Goal: Information Seeking & Learning: Learn about a topic

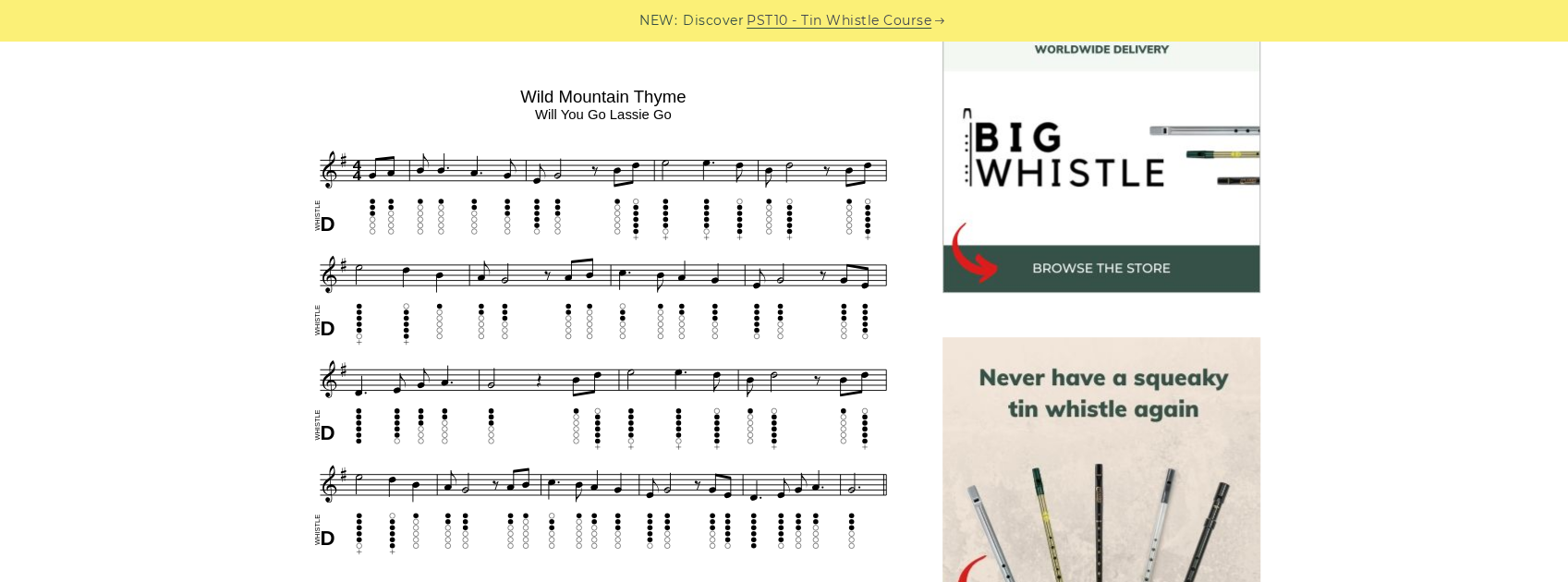
scroll to position [555, 0]
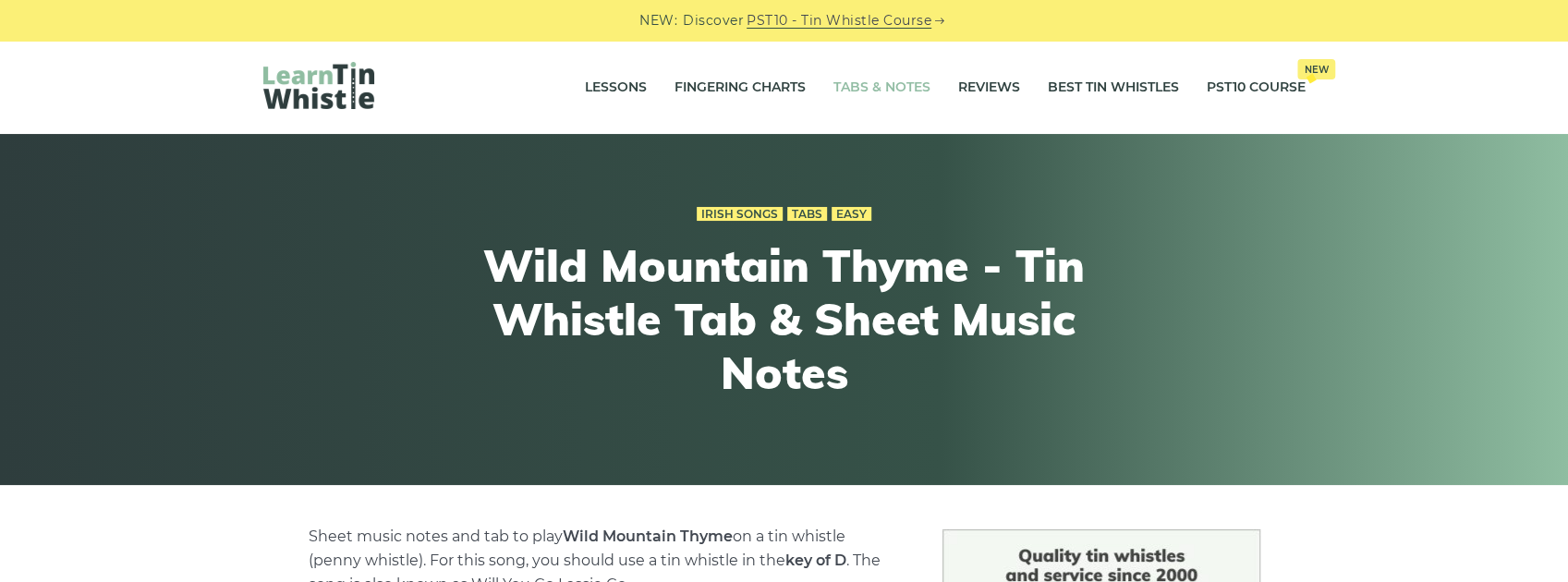
click at [868, 93] on link "Tabs & Notes" at bounding box center [883, 87] width 97 height 46
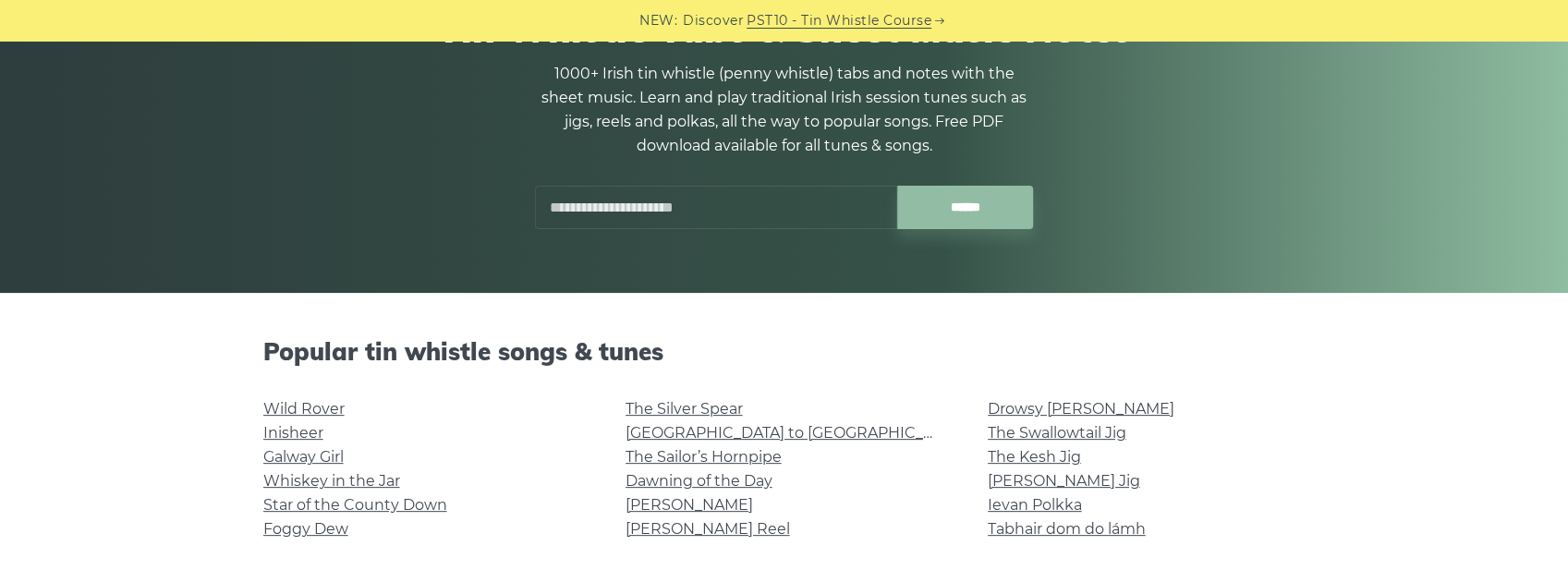
scroll to position [308, 0]
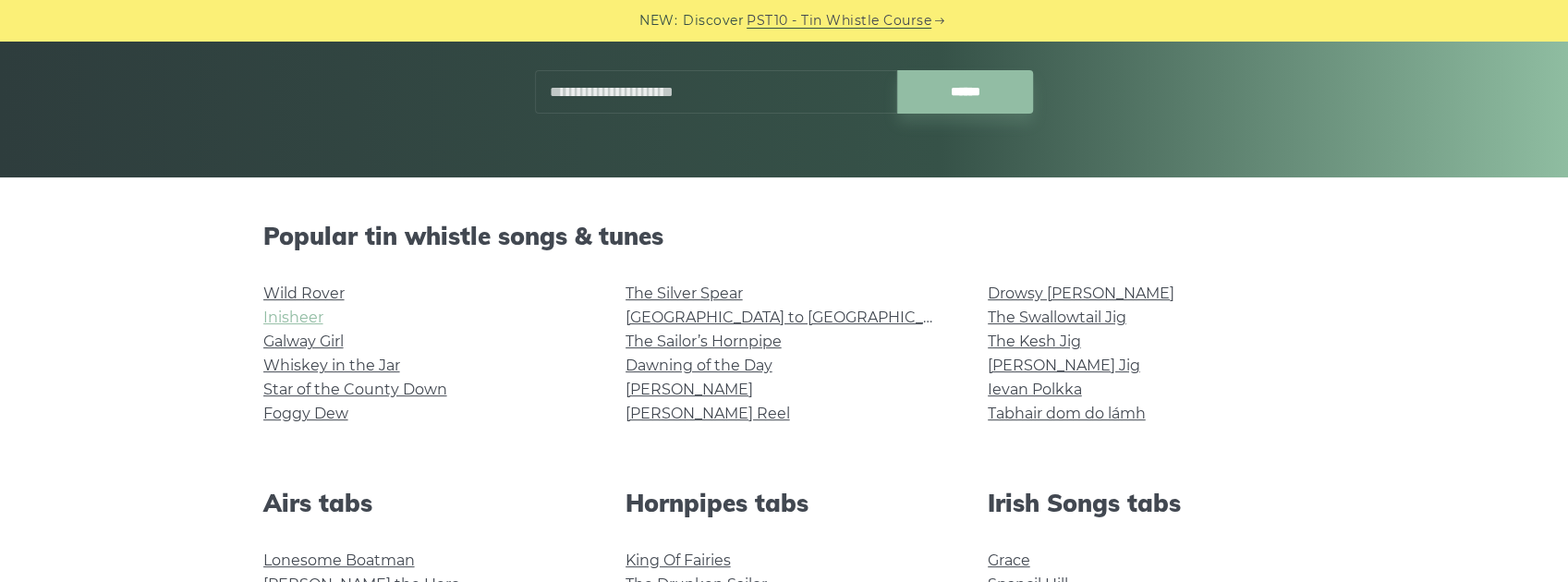
click at [302, 314] on link "Inisheer" at bounding box center [294, 317] width 60 height 18
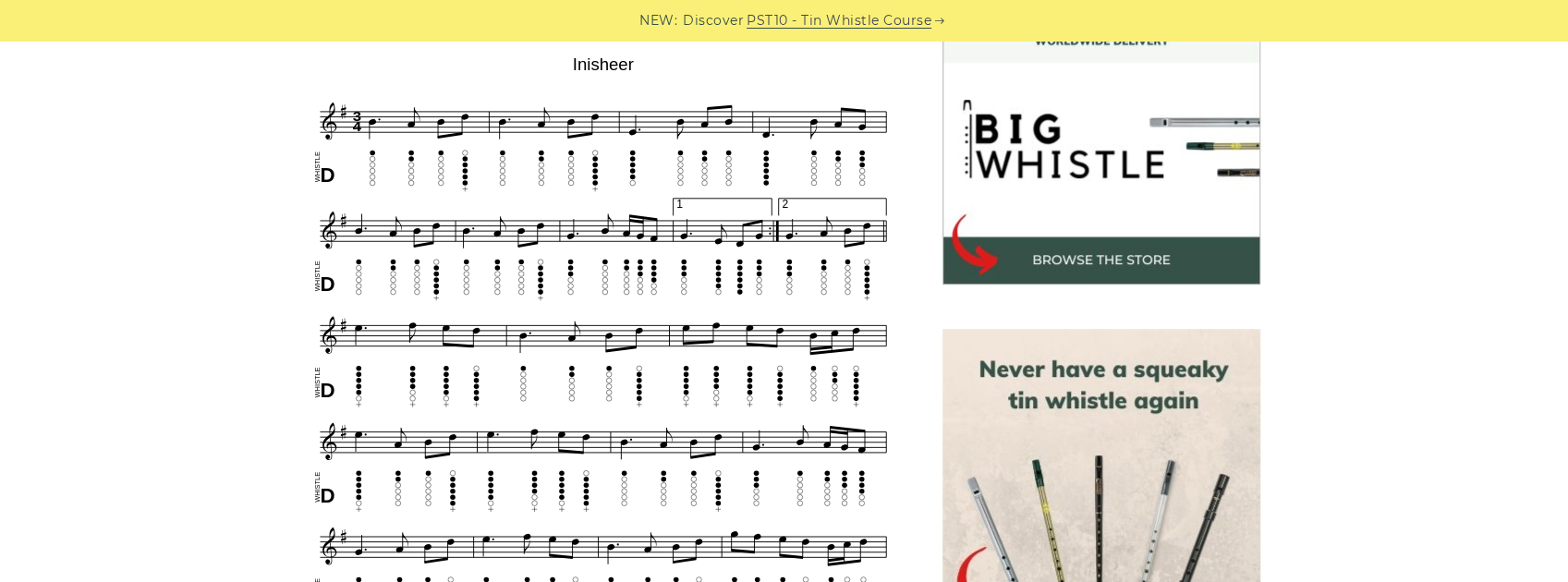
scroll to position [185, 0]
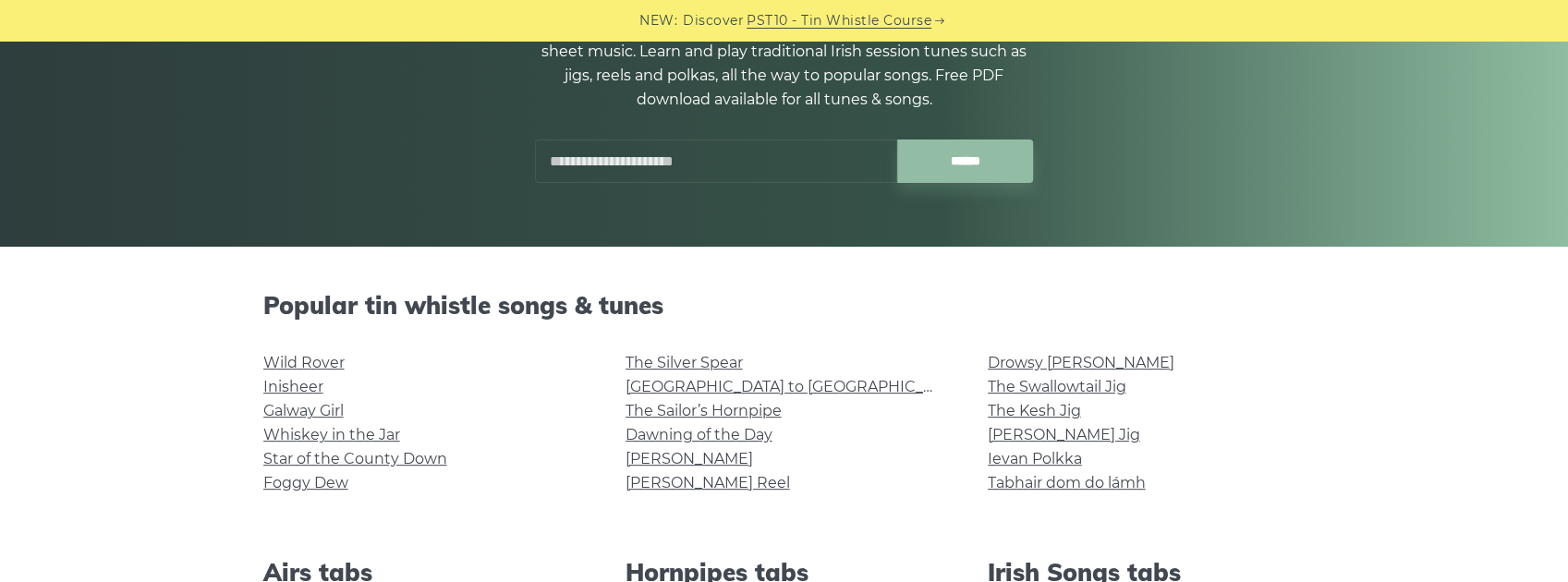
scroll to position [246, 0]
